Goal: Use online tool/utility: Utilize a website feature to perform a specific function

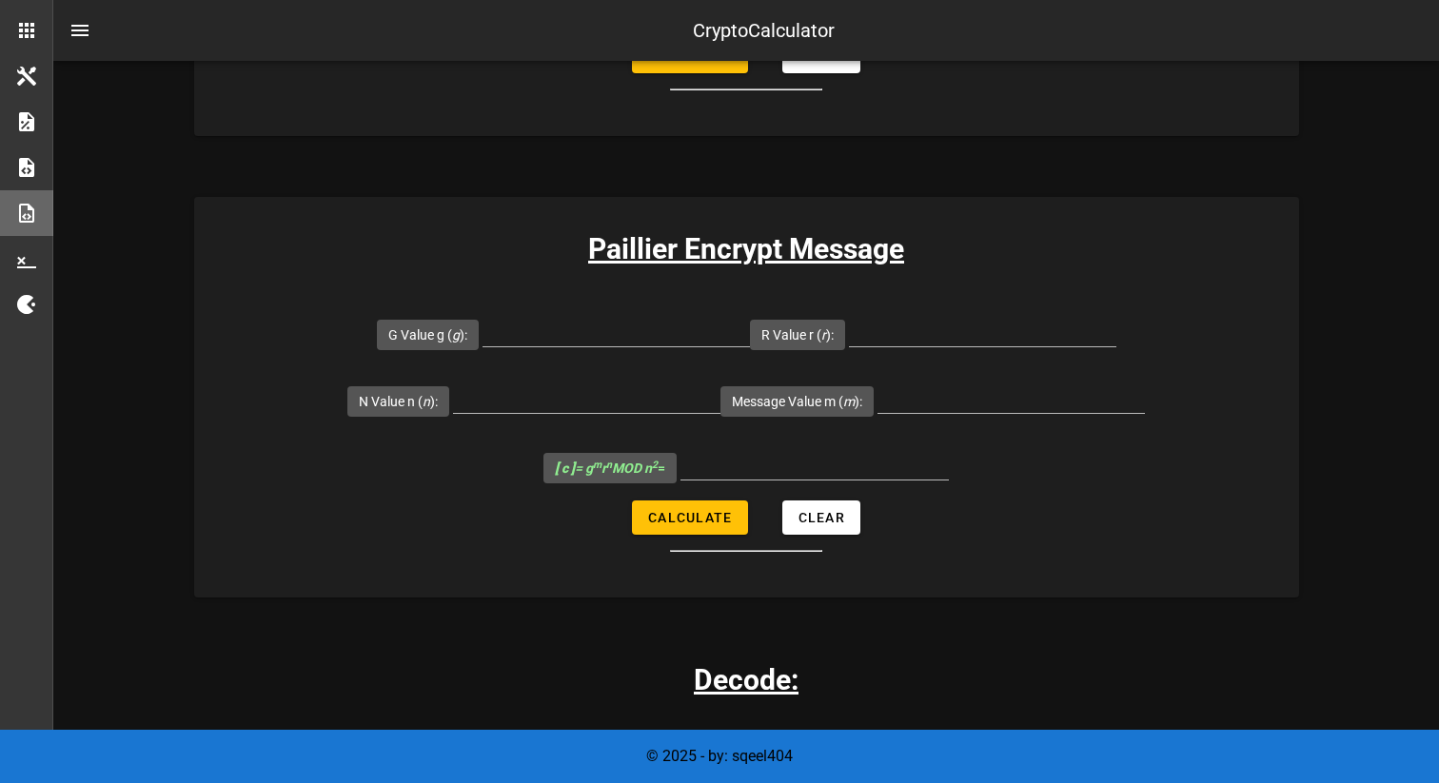
scroll to position [1333, 0]
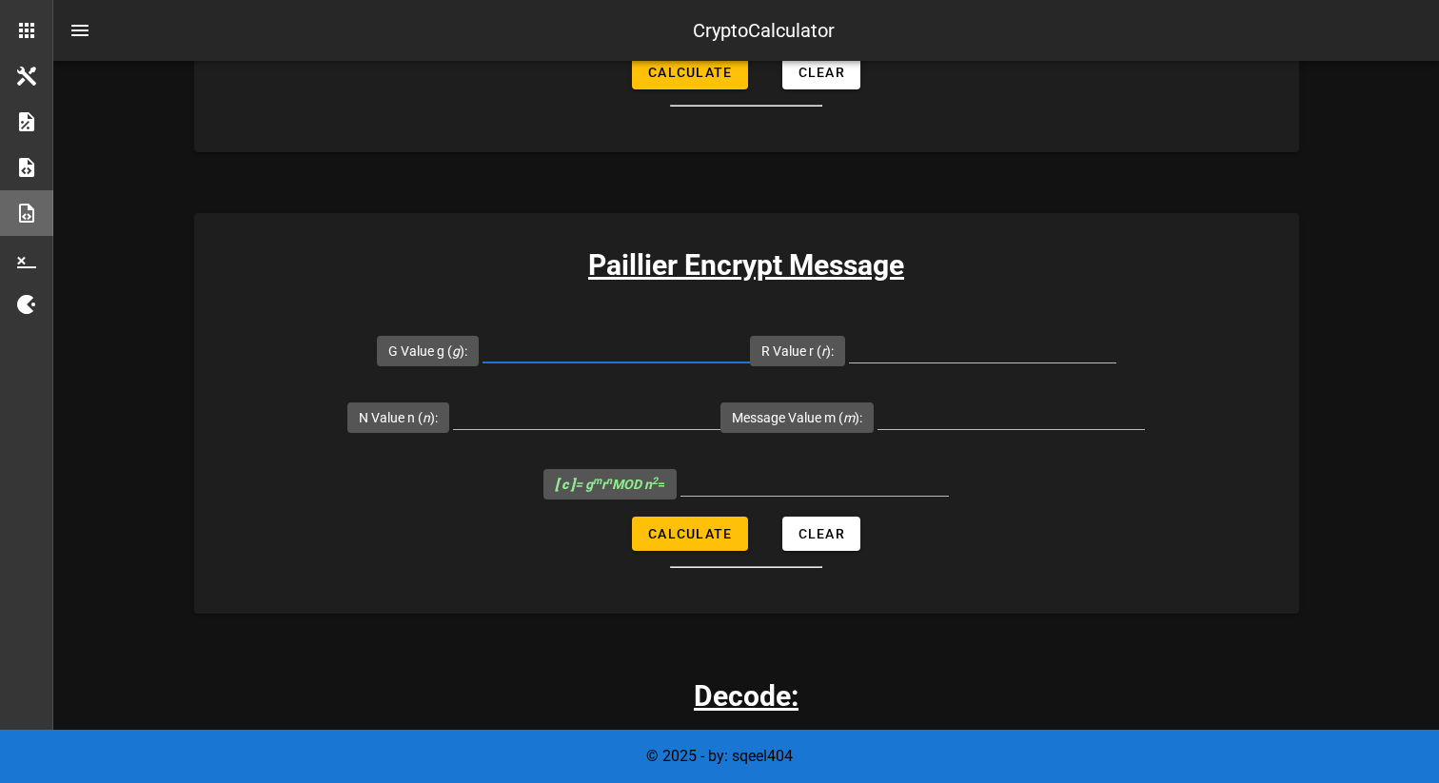
click at [573, 347] on input "G Value g ( g ):" at bounding box center [616, 347] width 267 height 30
click at [753, 485] on input "[ c ] = g m r n MOD n 2 =" at bounding box center [815, 481] width 268 height 30
click at [623, 347] on input "G Value g ( g ):" at bounding box center [616, 347] width 267 height 30
type input "7019"
click at [888, 344] on input "R Value r ( r ):" at bounding box center [982, 347] width 267 height 30
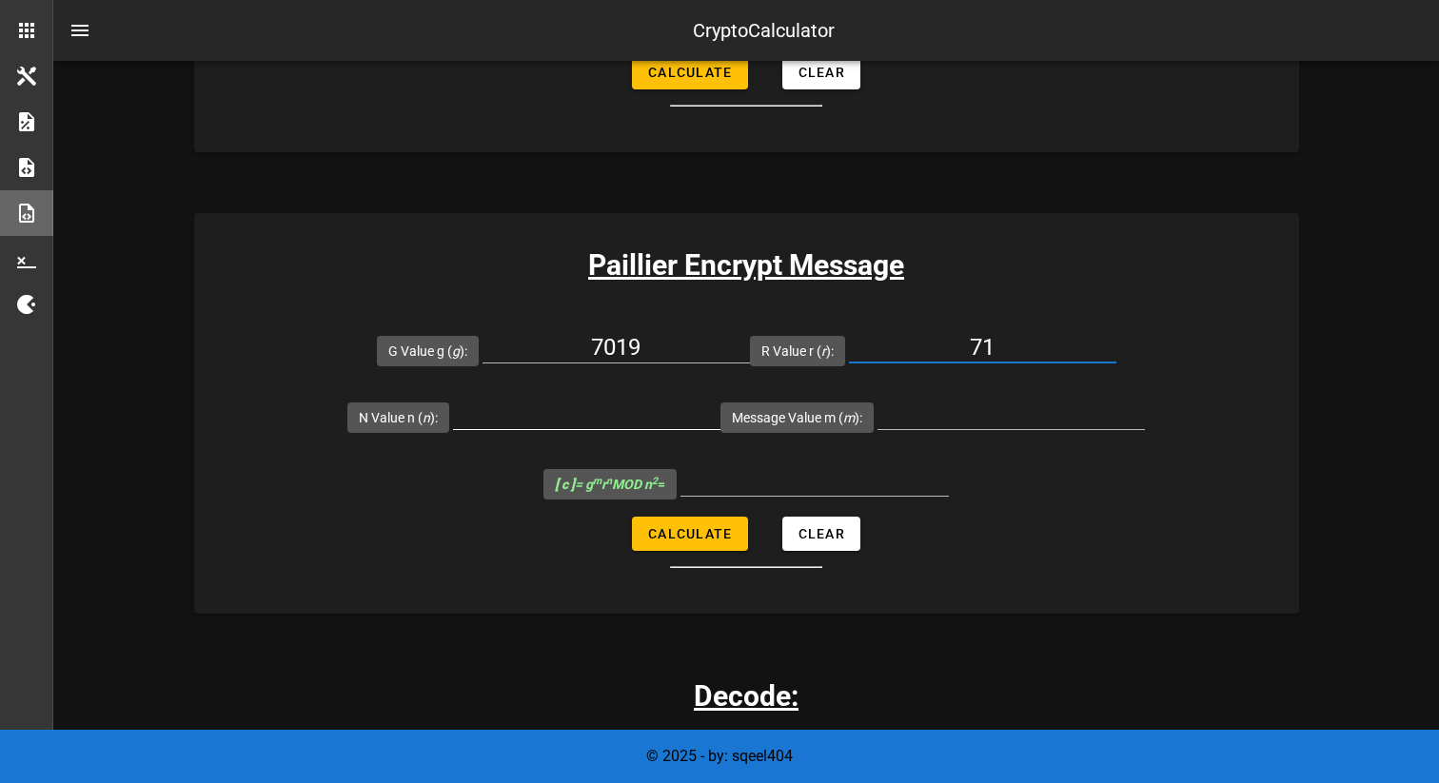
type input "71"
click at [611, 417] on input "N Value n ( n ):" at bounding box center [586, 414] width 267 height 30
type input "6527"
click at [921, 414] on input "Message Value m ( m ):" at bounding box center [1011, 414] width 267 height 30
type input "256"
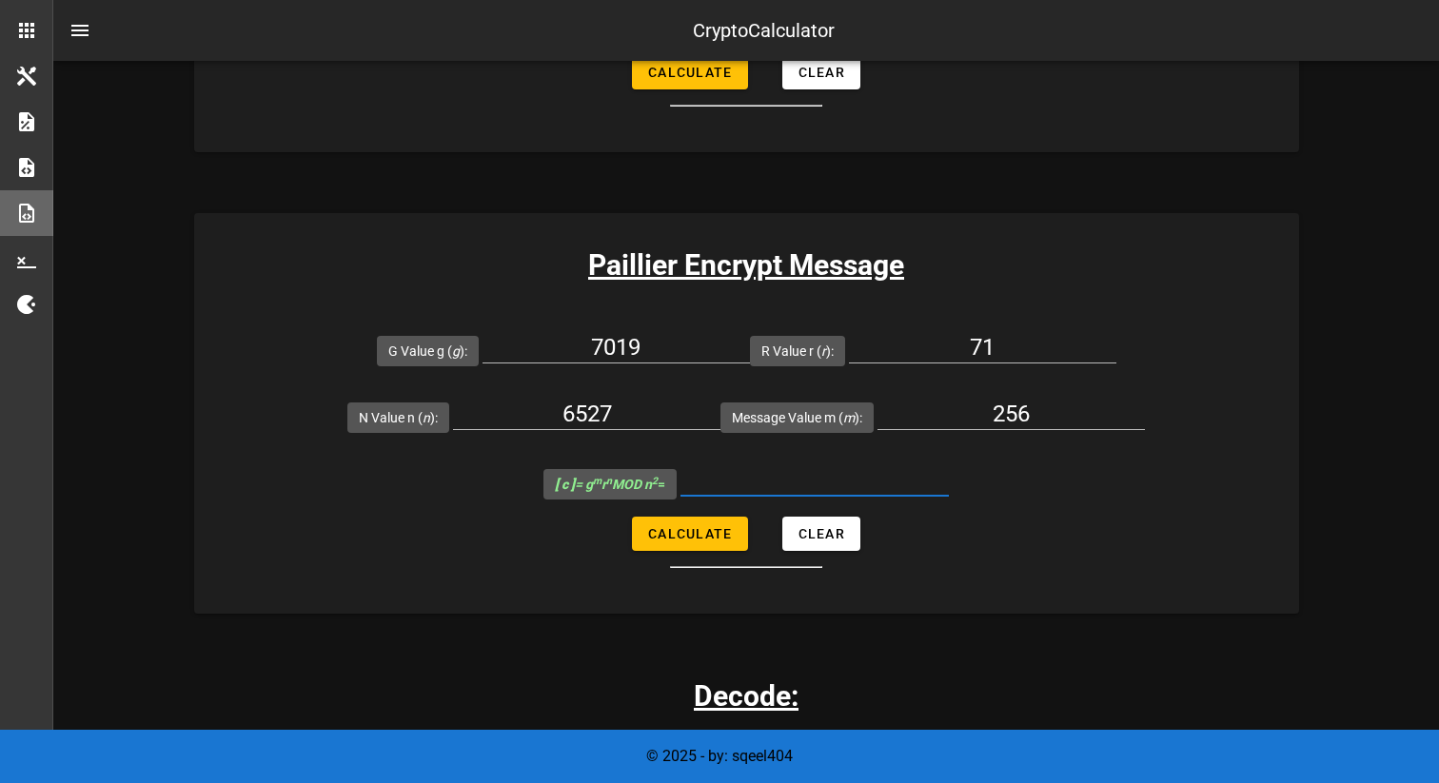
click at [774, 482] on input "[ c ] = g m r n MOD n 2 =" at bounding box center [815, 481] width 268 height 30
click at [739, 476] on input "[ c ] = g m r n MOD n 2 =" at bounding box center [815, 481] width 268 height 30
click at [710, 545] on button "Calculate" at bounding box center [689, 534] width 115 height 34
type input "22787030"
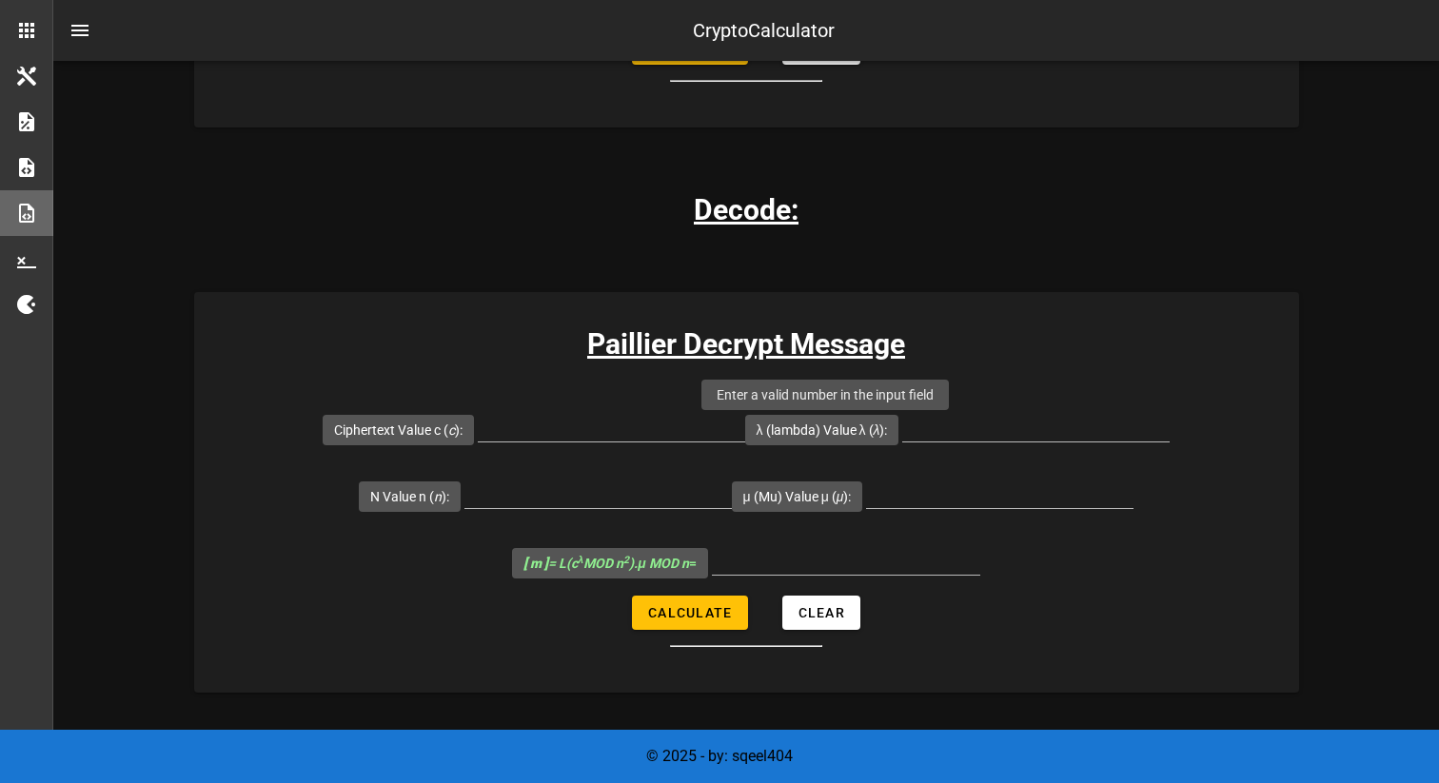
scroll to position [1818, 0]
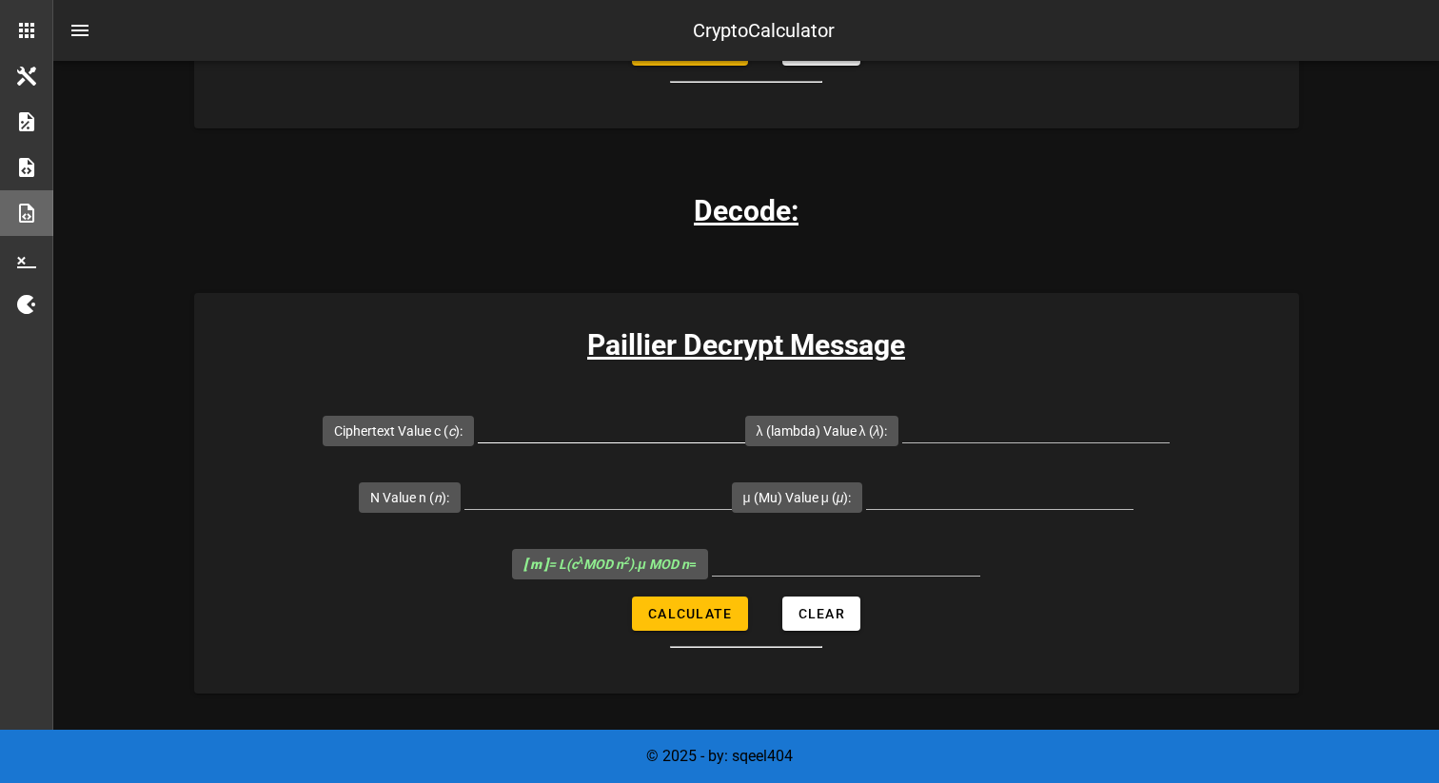
click at [545, 430] on input "Ciphertext Value c ( c ):" at bounding box center [611, 427] width 267 height 30
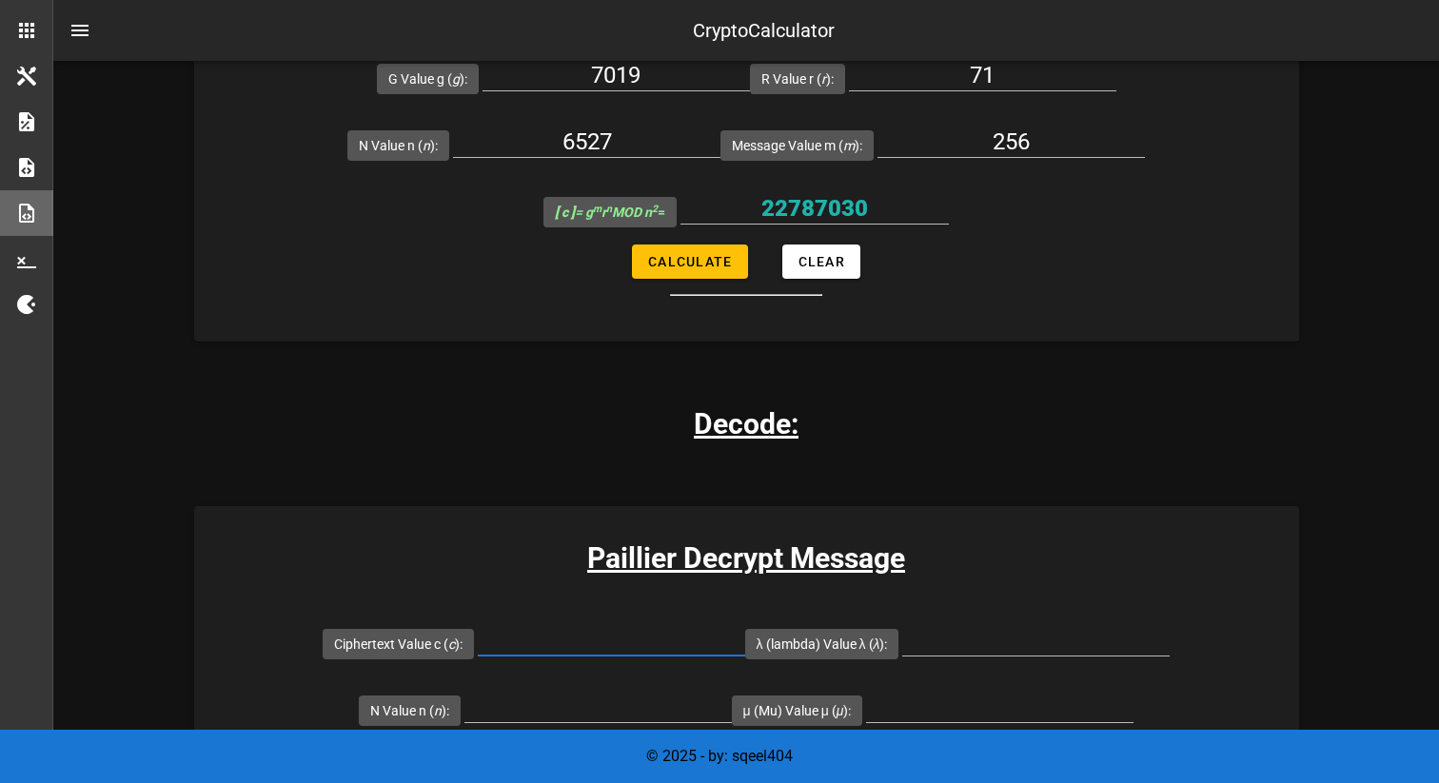
scroll to position [1591, 0]
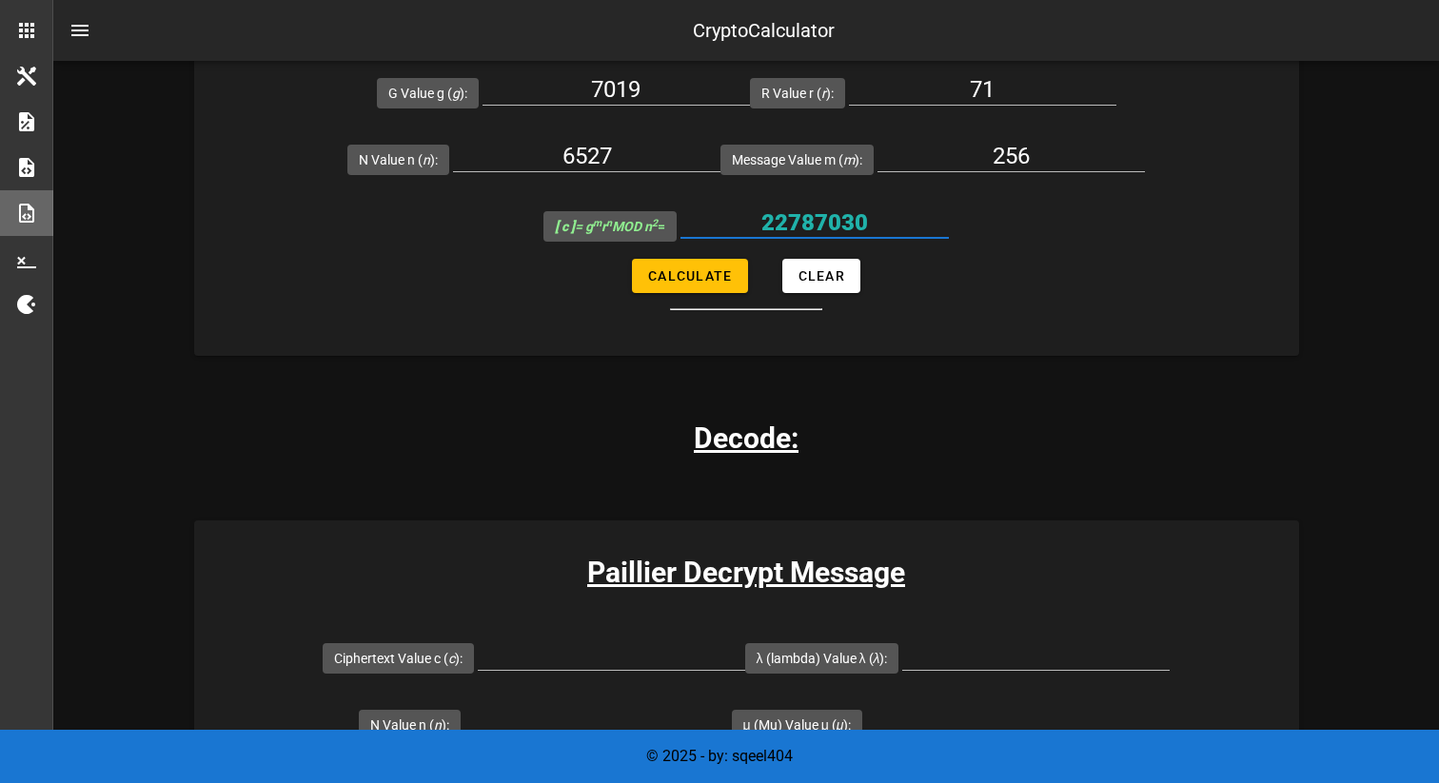
click at [791, 219] on input "22787030" at bounding box center [815, 223] width 268 height 30
click at [593, 651] on input "Ciphertext Value c ( c ):" at bounding box center [611, 655] width 267 height 30
paste input "22787030"
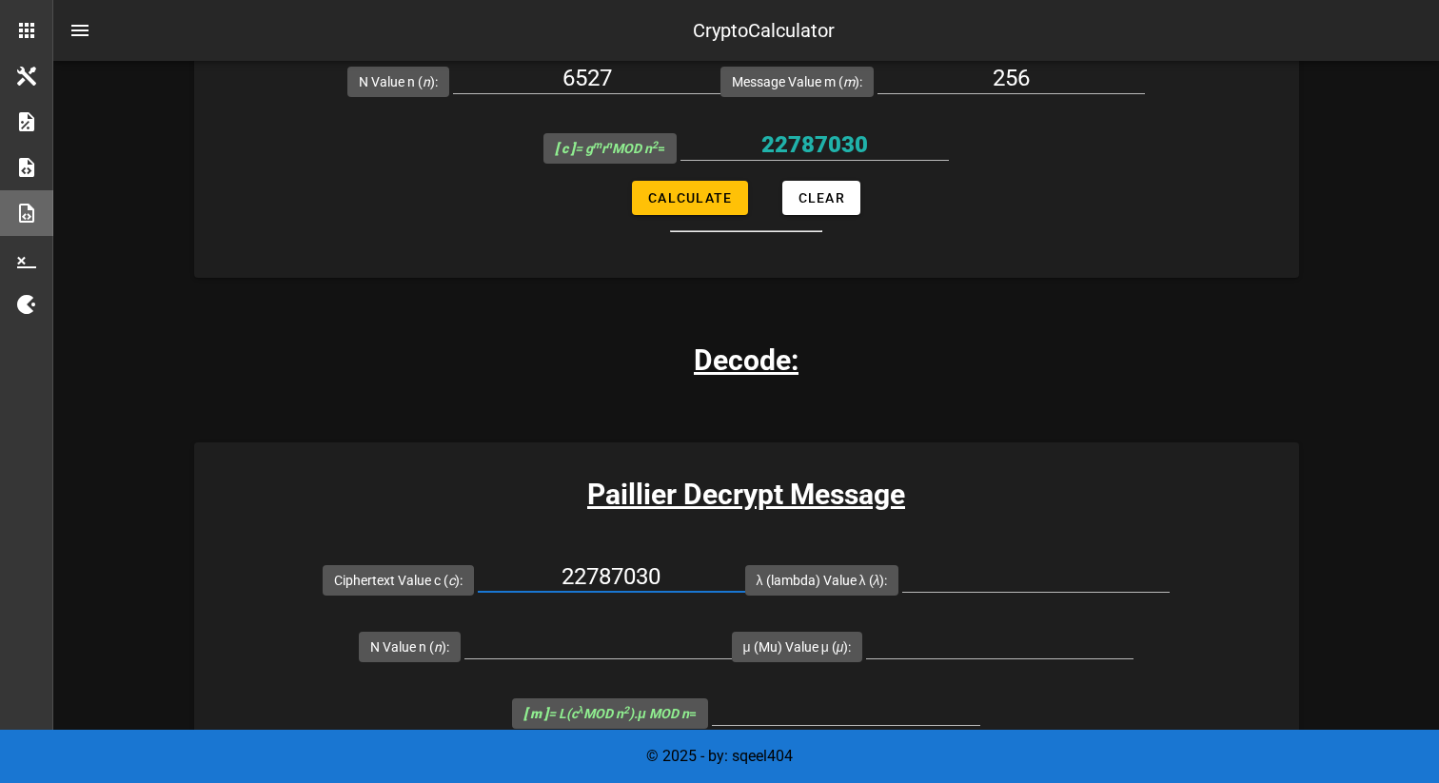
scroll to position [1689, 0]
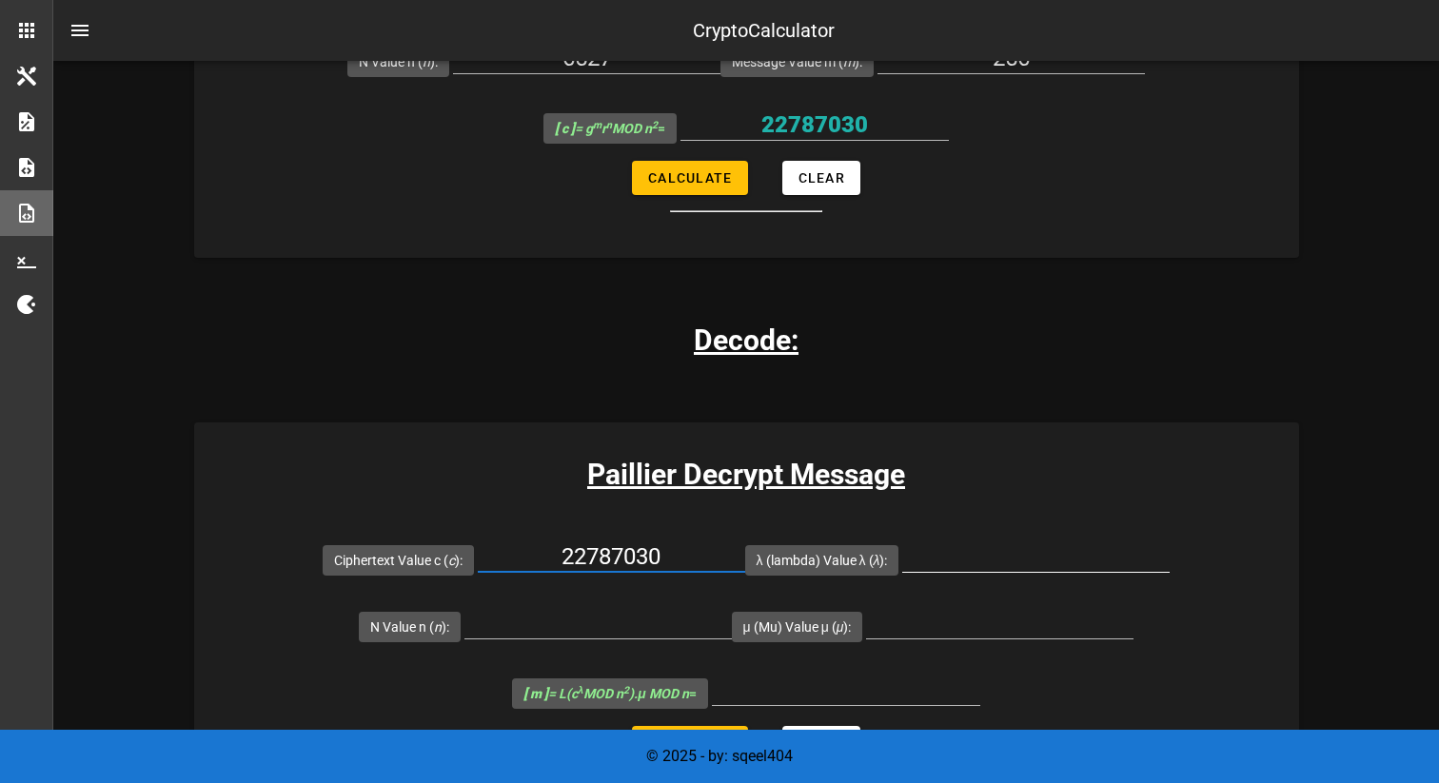
type input "22787030"
click at [955, 556] on input "λ (lambda) Value λ ( λ ):" at bounding box center [1035, 557] width 267 height 30
type input "3180"
click at [623, 632] on input "N Value n ( n ):" at bounding box center [598, 623] width 267 height 30
type input "6527"
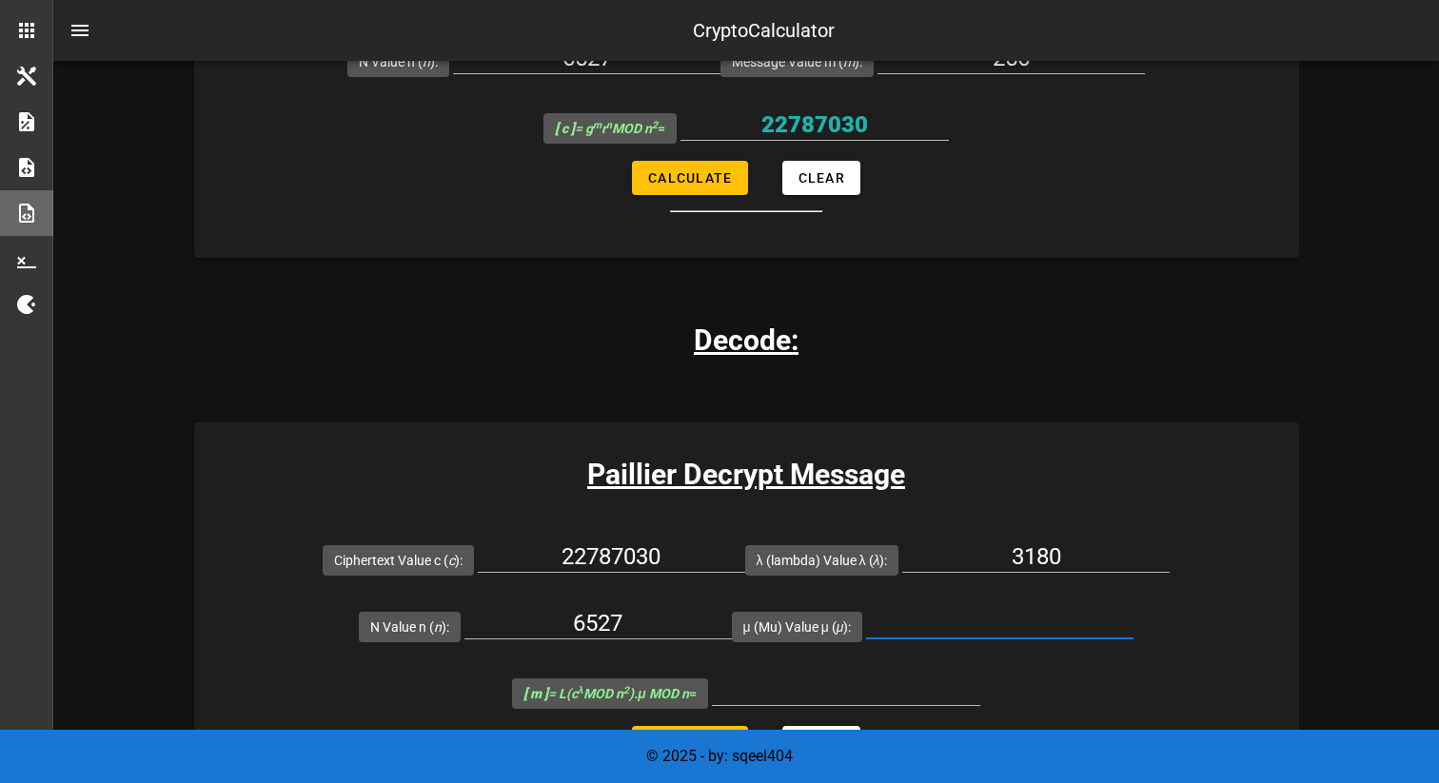
click at [967, 638] on div at bounding box center [999, 623] width 267 height 30
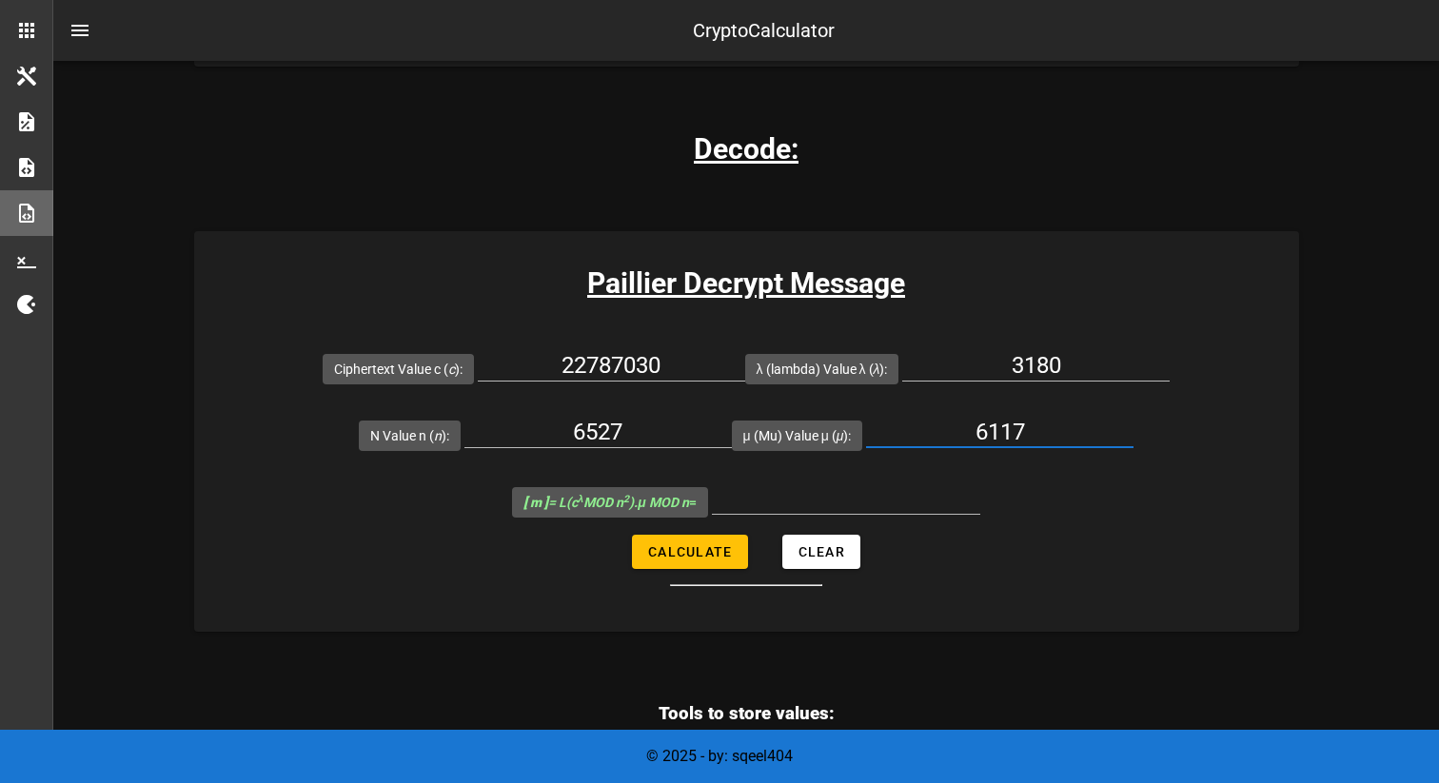
scroll to position [1923, 0]
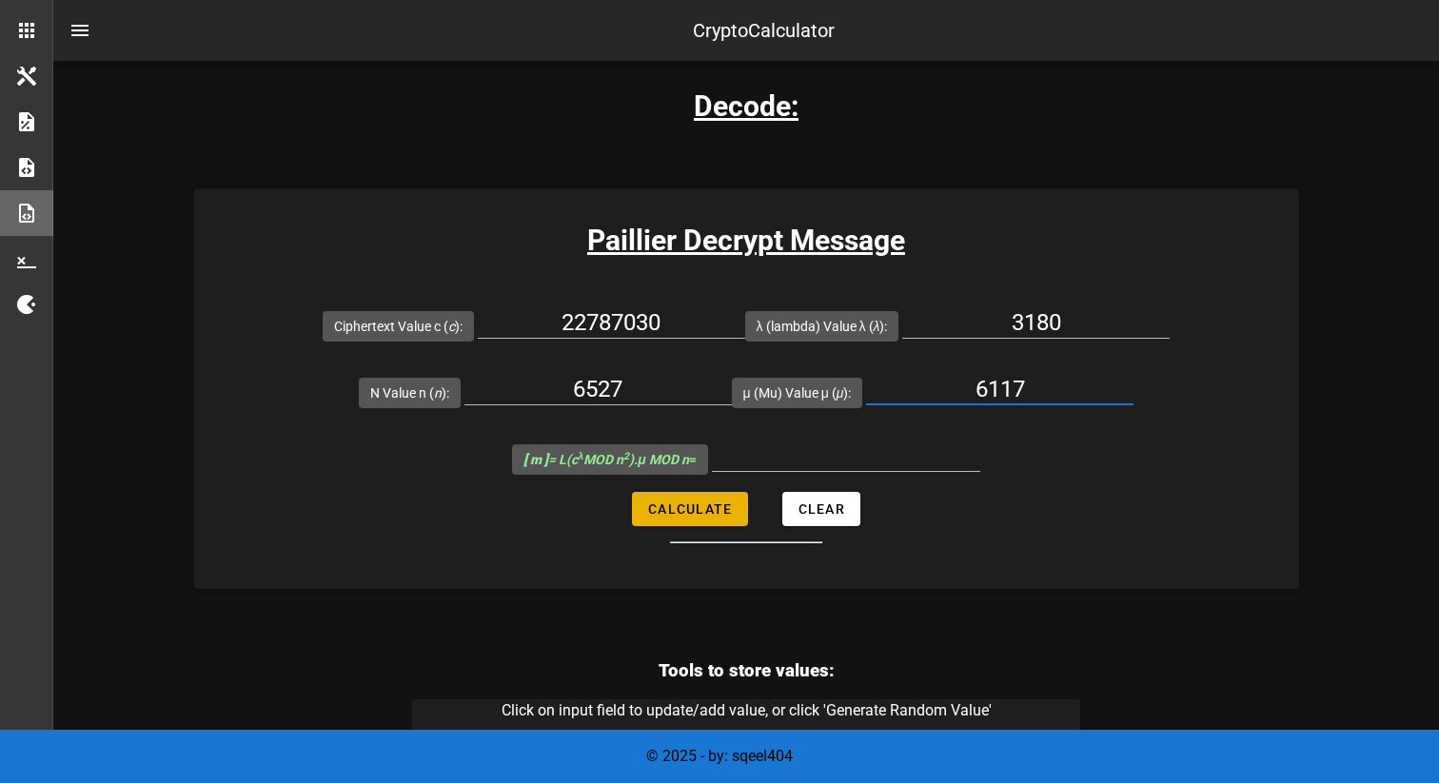
type input "6117"
click at [706, 512] on span "Calculate" at bounding box center [689, 509] width 85 height 15
type input "6255"
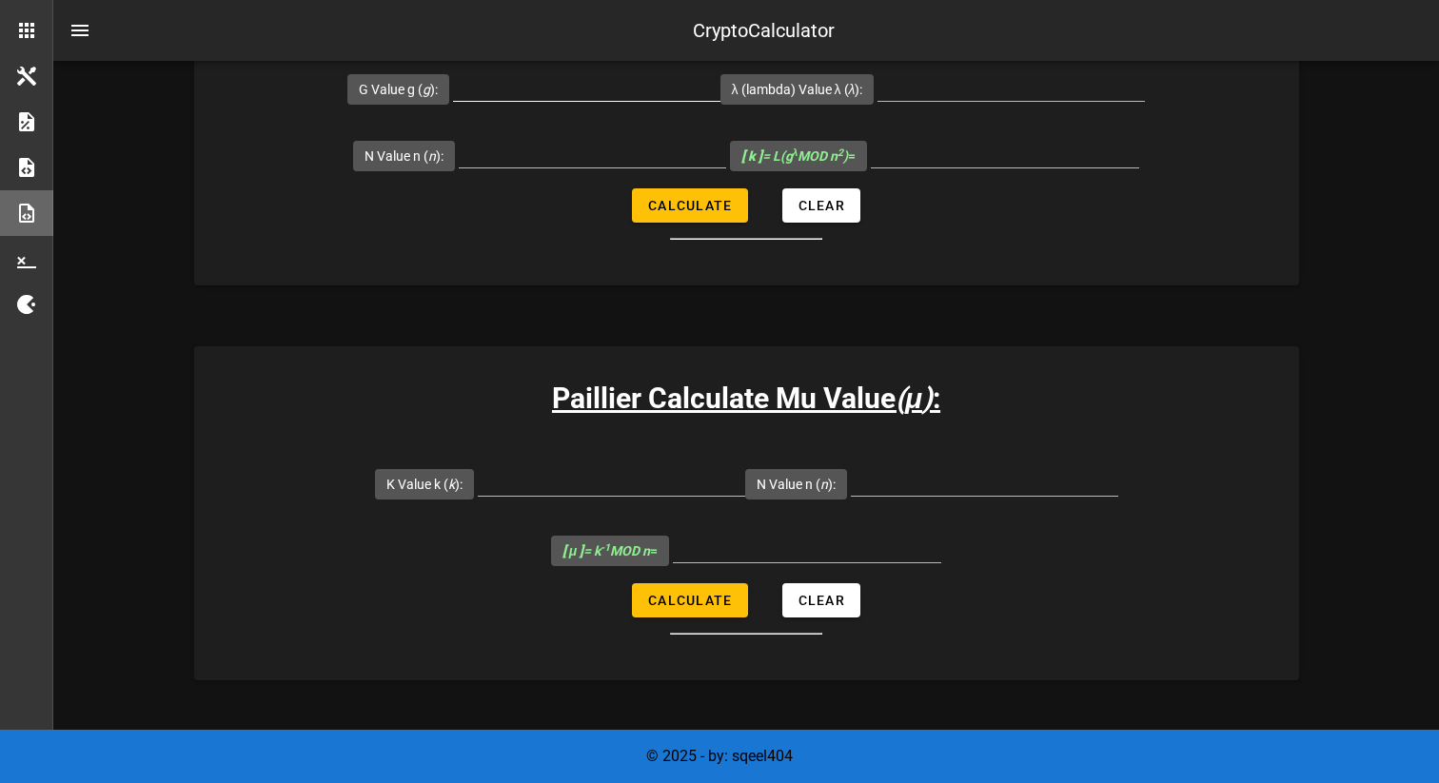
scroll to position [805, 0]
click at [574, 475] on input "K Value k ( k ):" at bounding box center [611, 480] width 267 height 30
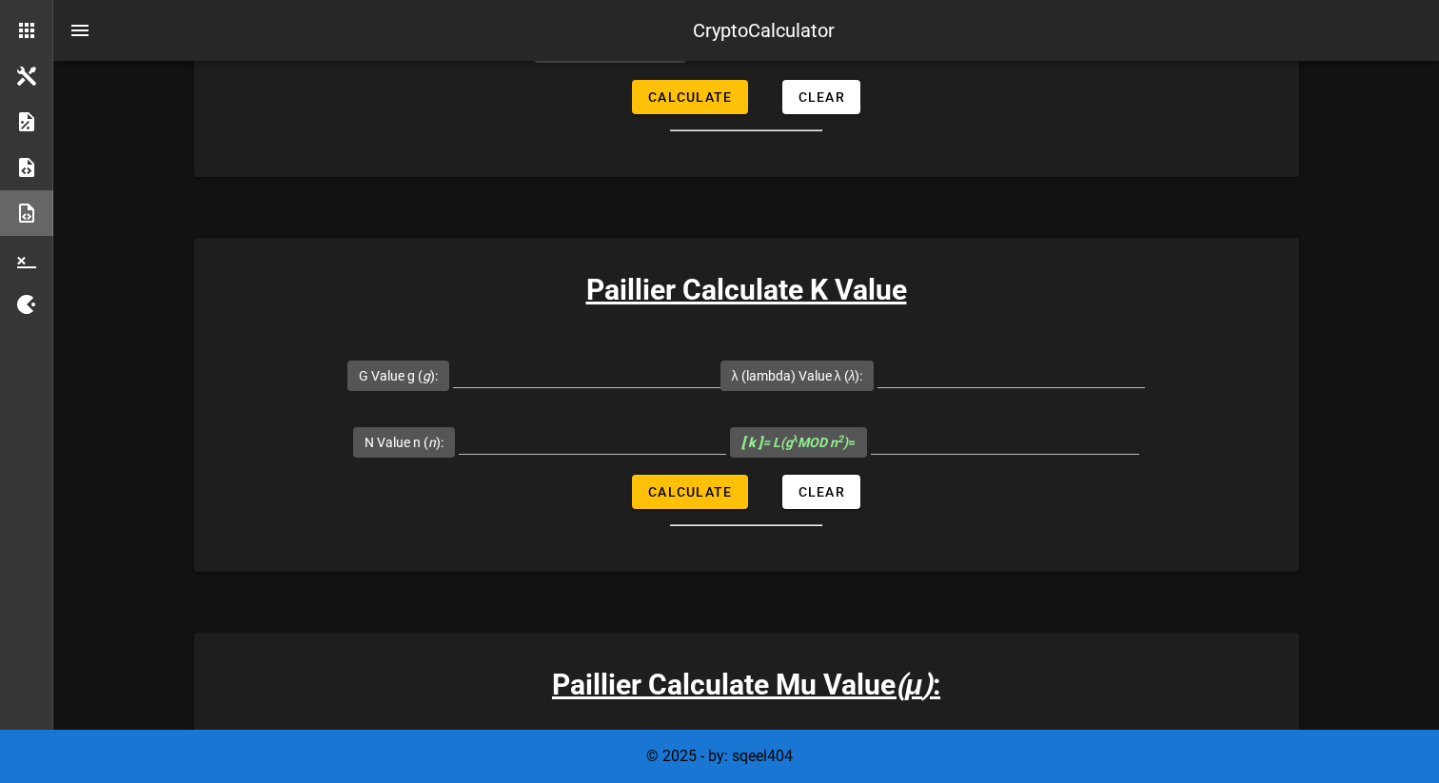
scroll to position [454, 0]
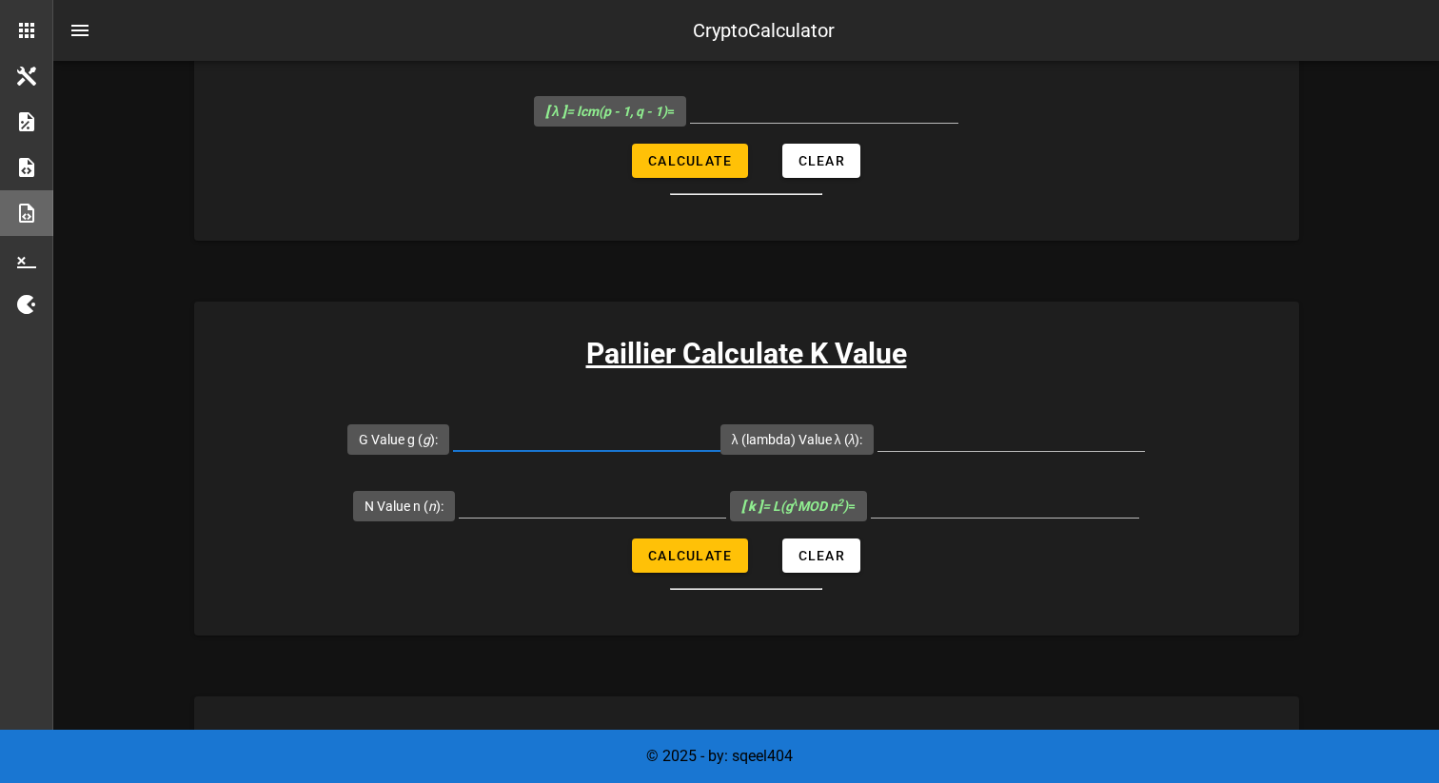
click at [510, 434] on input "G Value g ( g ):" at bounding box center [586, 436] width 267 height 30
type input "7019"
click at [970, 442] on input "λ (lambda) Value λ ( λ ):" at bounding box center [1011, 436] width 267 height 30
type input "3180"
click at [556, 510] on input "N Value n ( n ):" at bounding box center [592, 502] width 267 height 30
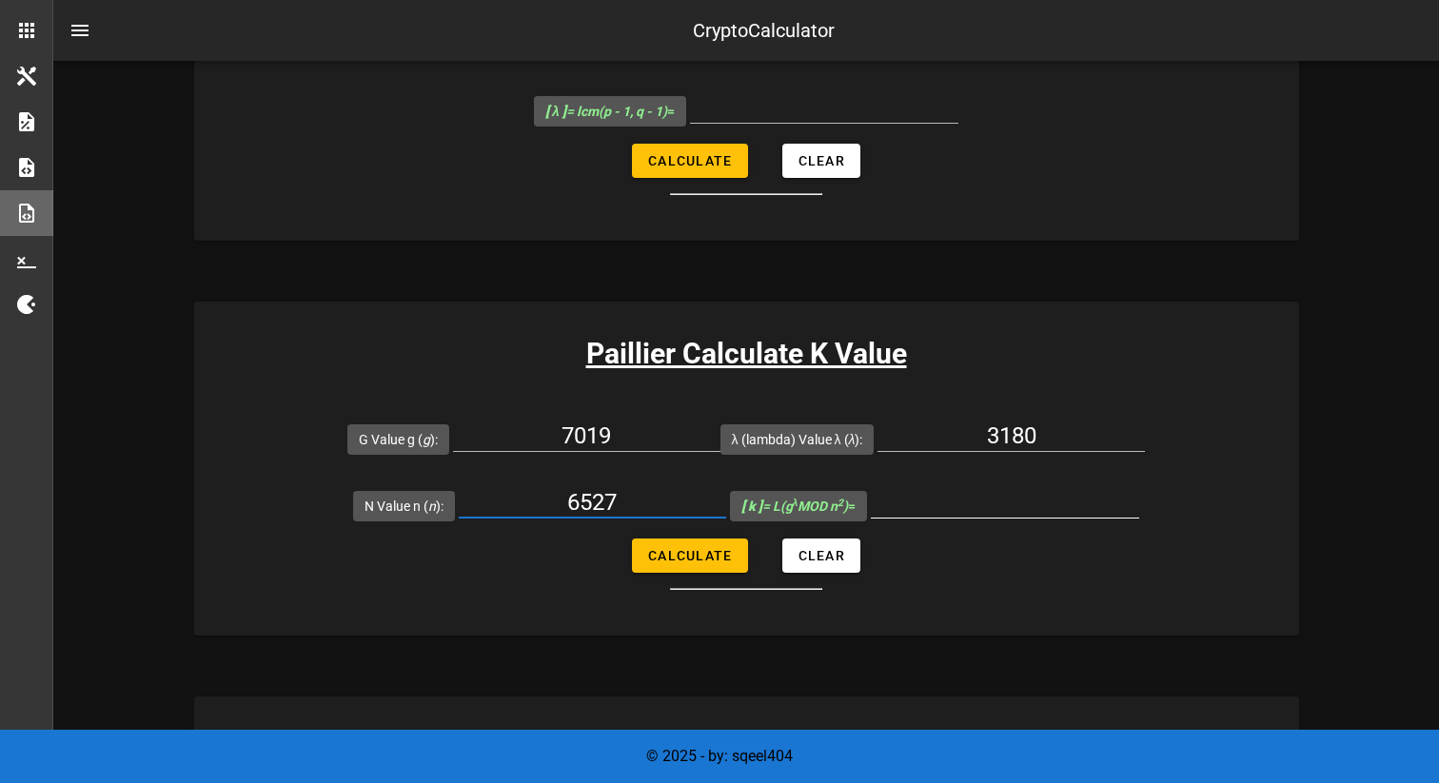
type input "6527"
click at [985, 517] on div at bounding box center [1005, 502] width 268 height 30
click at [719, 555] on span "Calculate" at bounding box center [689, 555] width 85 height 15
type input "5143"
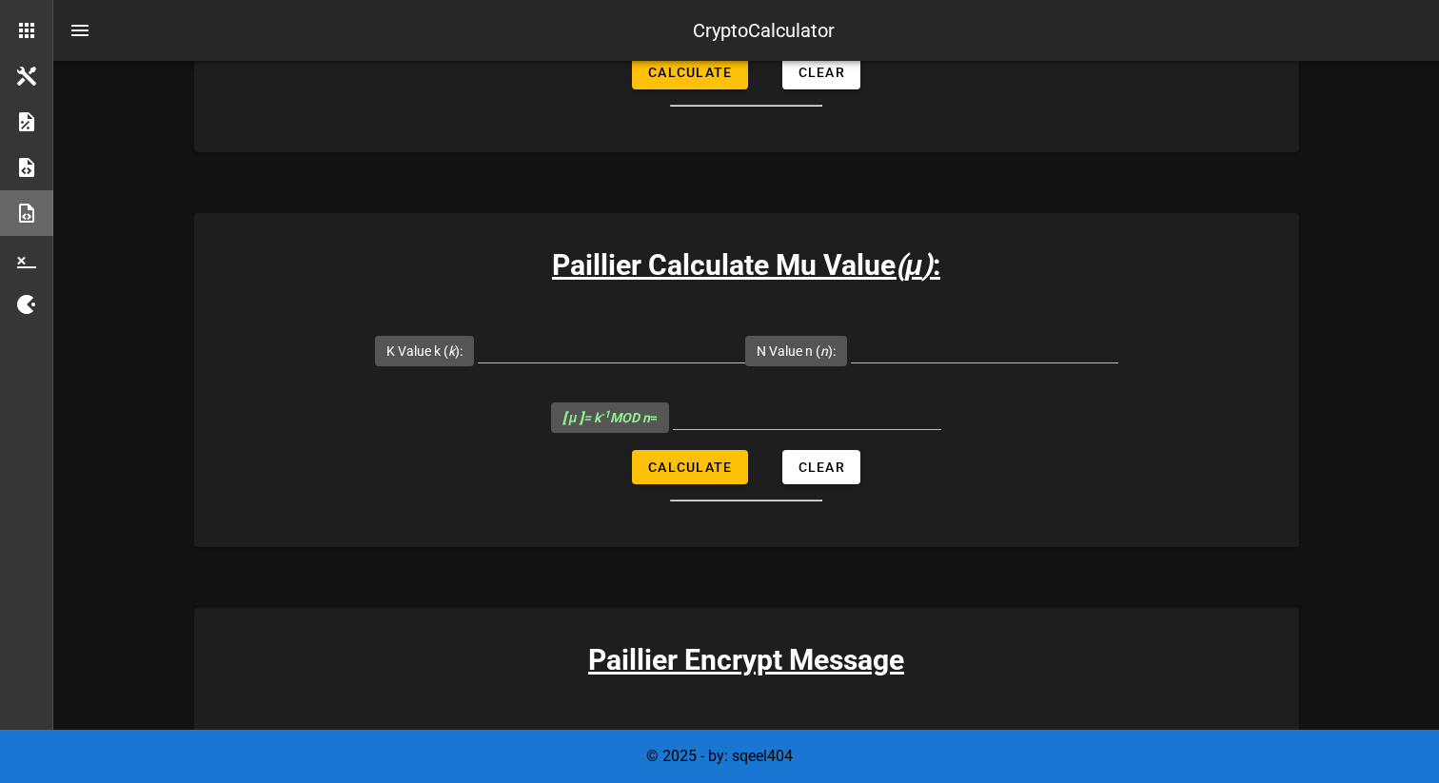
scroll to position [940, 0]
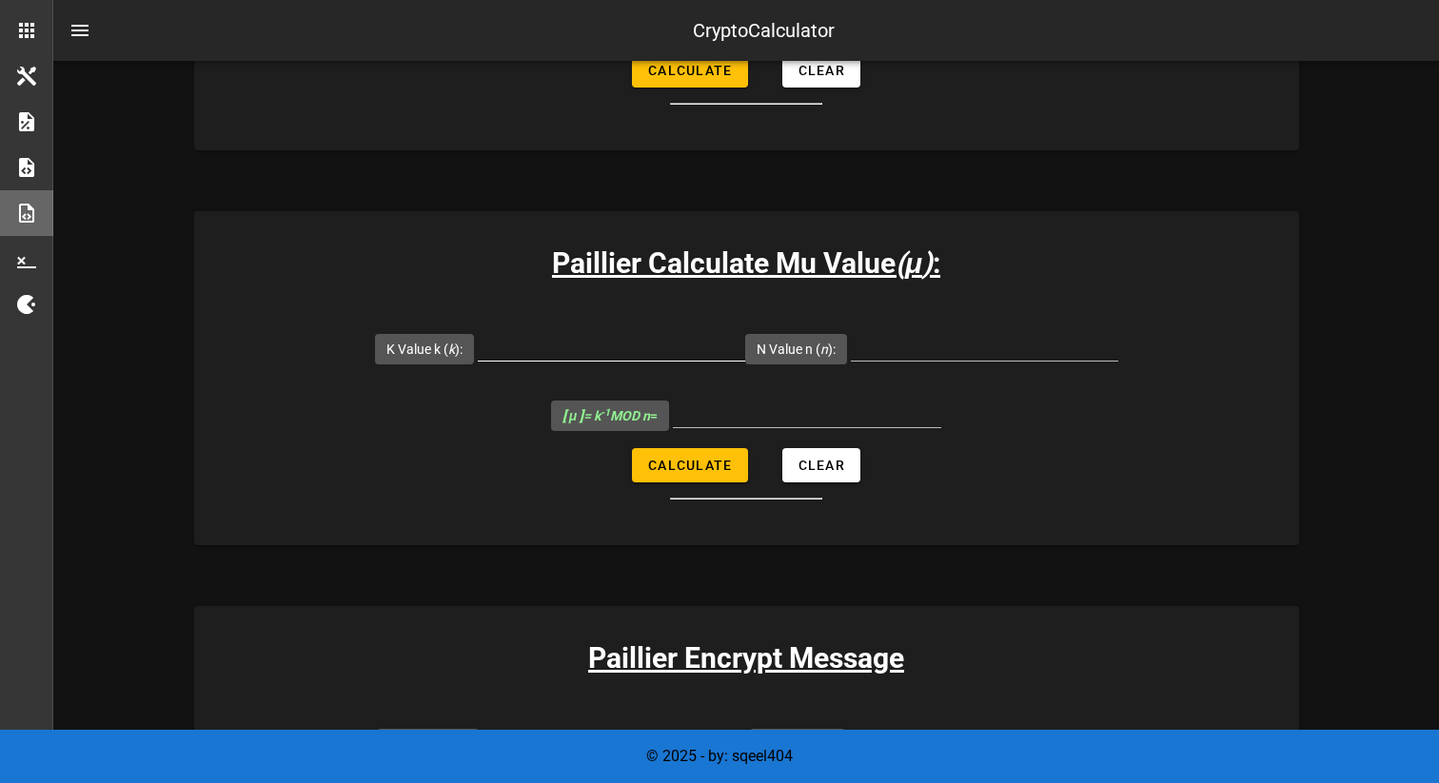
click at [595, 347] on input "K Value k ( k ):" at bounding box center [611, 345] width 267 height 30
type input "5143"
click at [939, 344] on input "N Value n ( n ):" at bounding box center [984, 345] width 267 height 30
type input "6527"
click at [719, 464] on span "Calculate" at bounding box center [689, 465] width 85 height 15
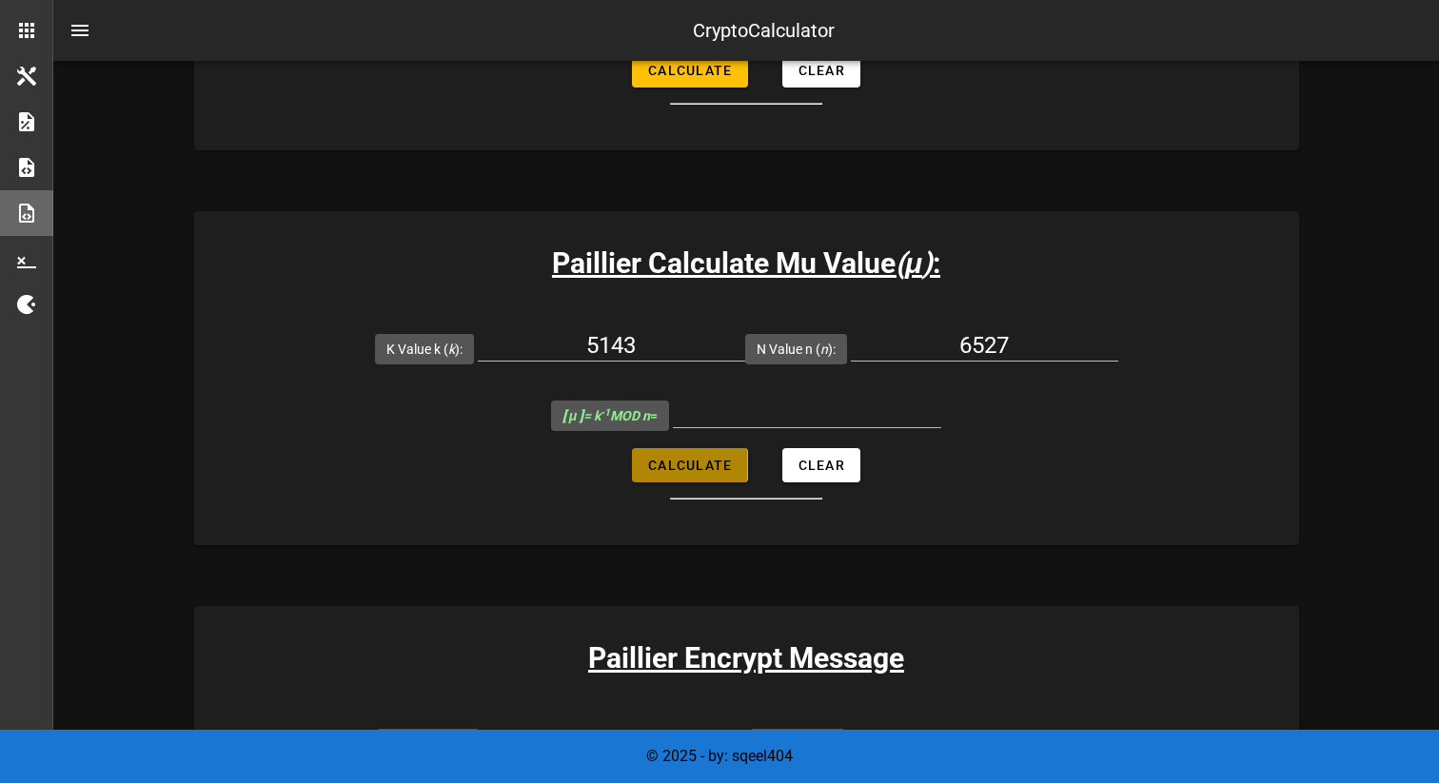
type input "6145"
